Goal: Book appointment/travel/reservation

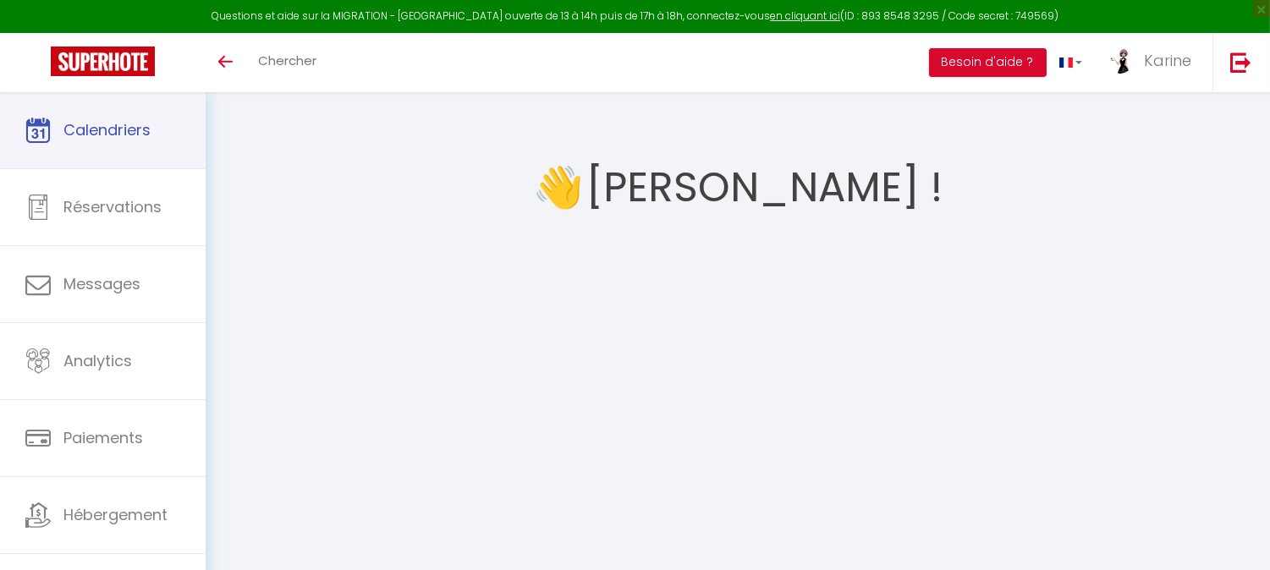
click at [146, 103] on link "Calendriers" at bounding box center [103, 130] width 206 height 76
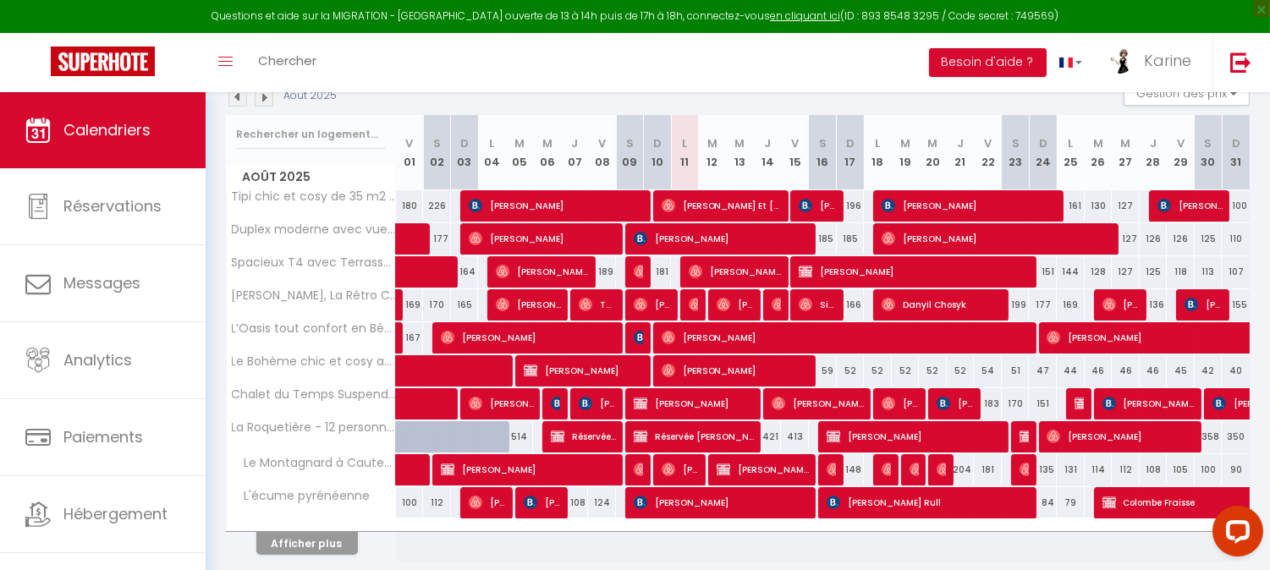
scroll to position [289, 0]
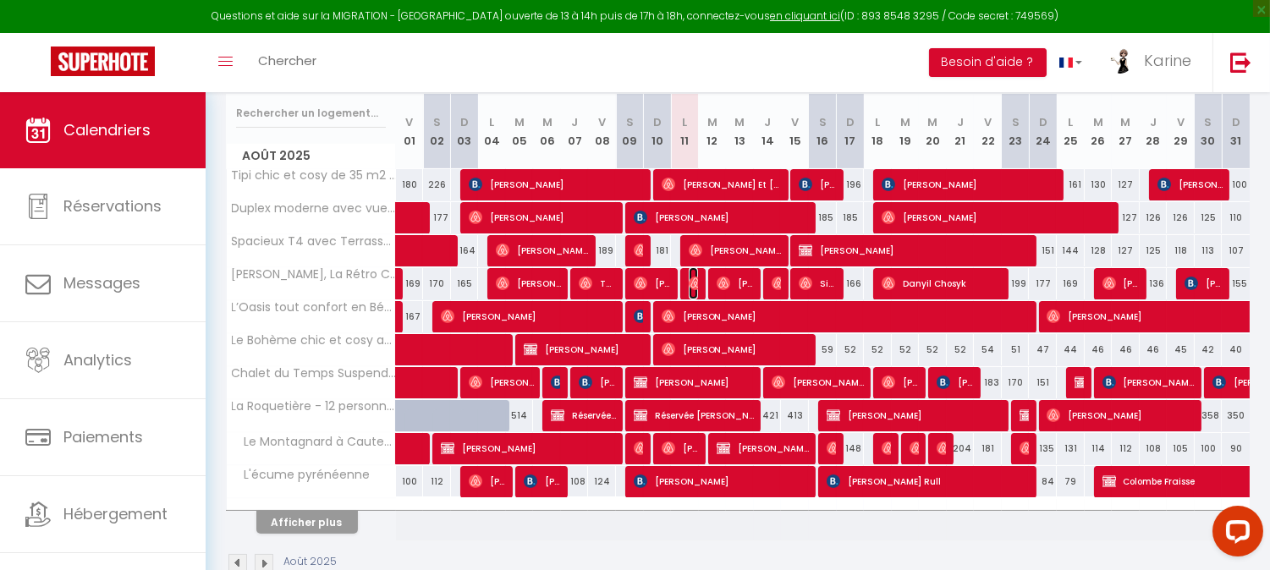
click at [691, 281] on img at bounding box center [696, 284] width 14 height 14
select select "OK"
select select "0"
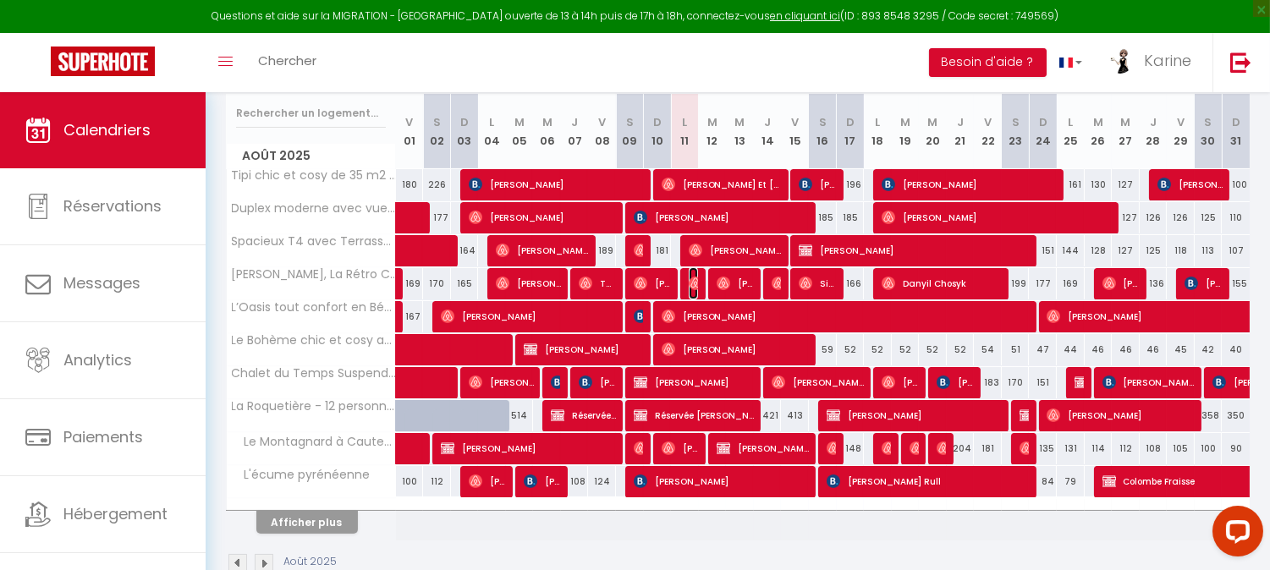
select select "1"
select select
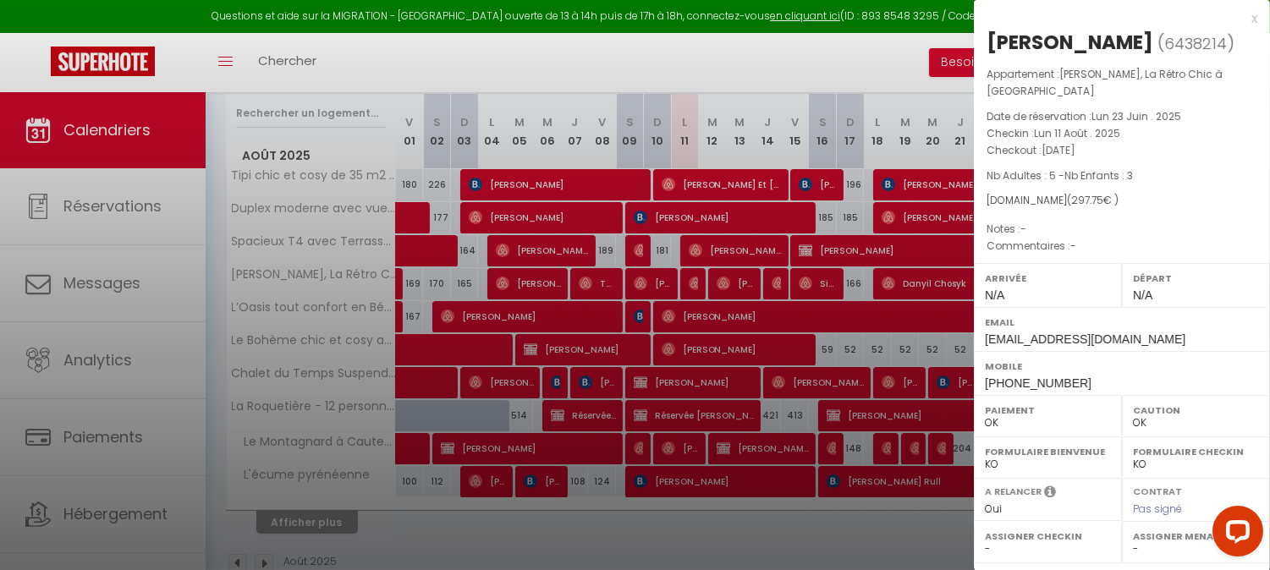
click at [691, 281] on div at bounding box center [635, 285] width 1270 height 570
